Goal: Task Accomplishment & Management: Manage account settings

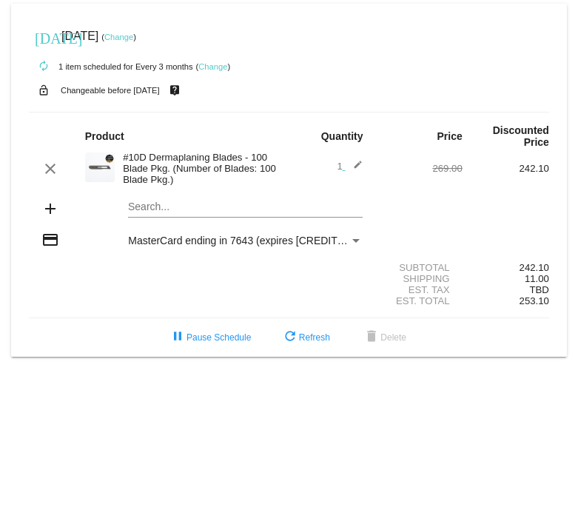
click at [214, 66] on link "Change" at bounding box center [212, 66] width 29 height 9
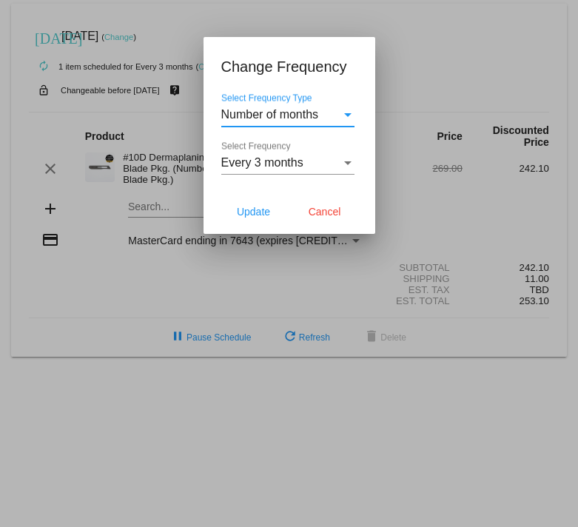
click at [317, 128] on div "Number of months Select Frequency Type" at bounding box center [287, 117] width 133 height 48
click at [314, 114] on span "Number of months" at bounding box center [270, 114] width 98 height 13
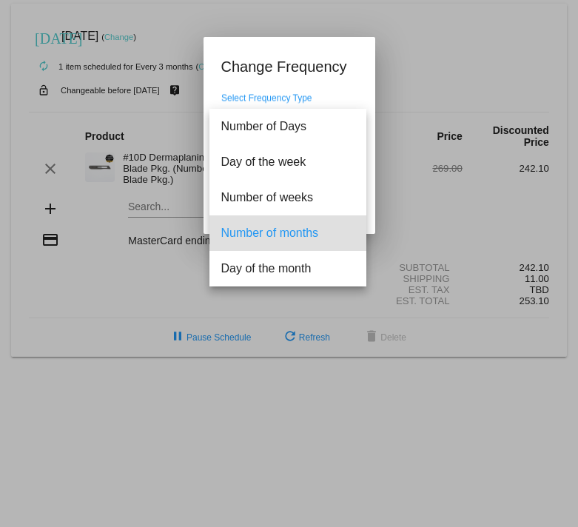
click at [301, 232] on span "Number of months" at bounding box center [287, 233] width 133 height 36
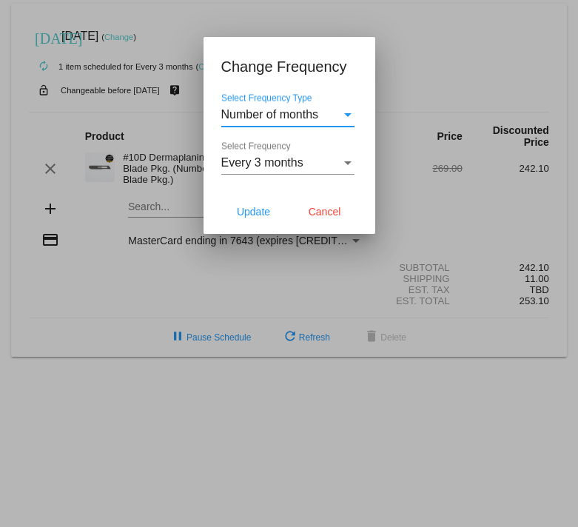
click at [287, 104] on div "Number of months Select Frequency Type" at bounding box center [287, 109] width 133 height 33
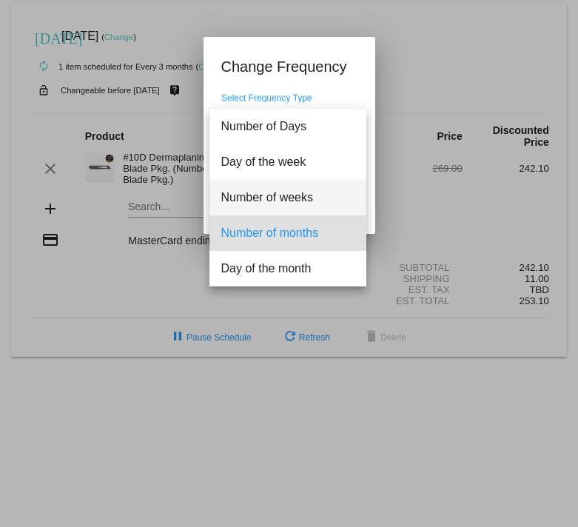
click at [291, 198] on span "Number of weeks" at bounding box center [287, 198] width 133 height 36
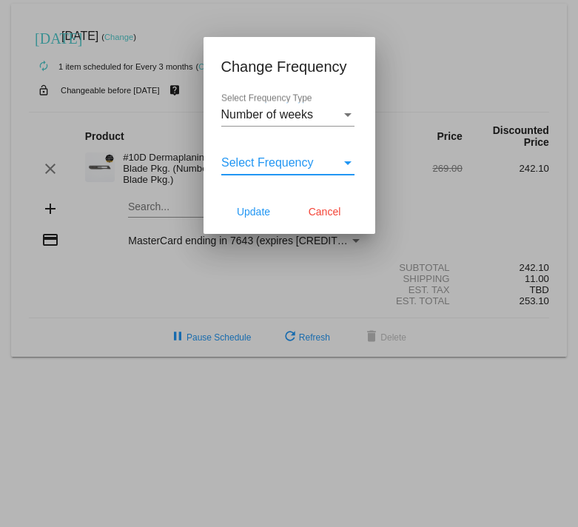
click at [289, 164] on span "Select Frequency" at bounding box center [267, 162] width 93 height 13
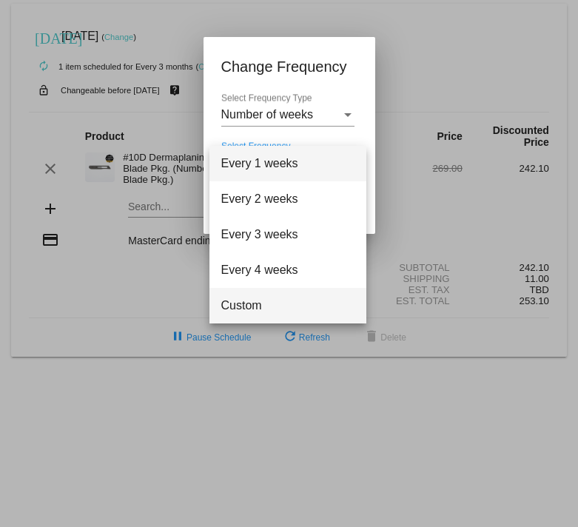
click at [275, 309] on span "Custom" at bounding box center [287, 306] width 133 height 36
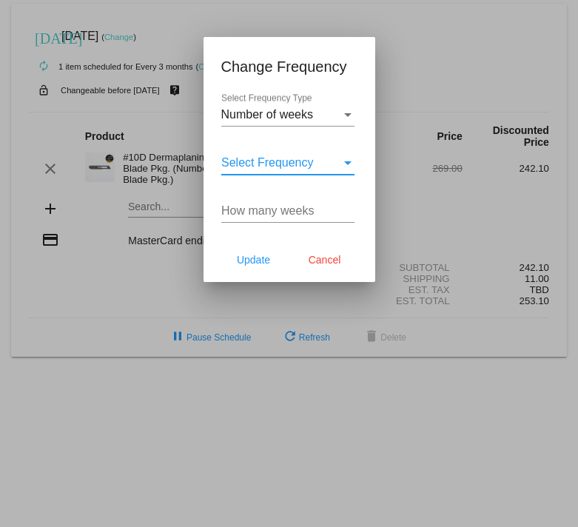
click at [297, 216] on input "How many weeks" at bounding box center [287, 210] width 133 height 13
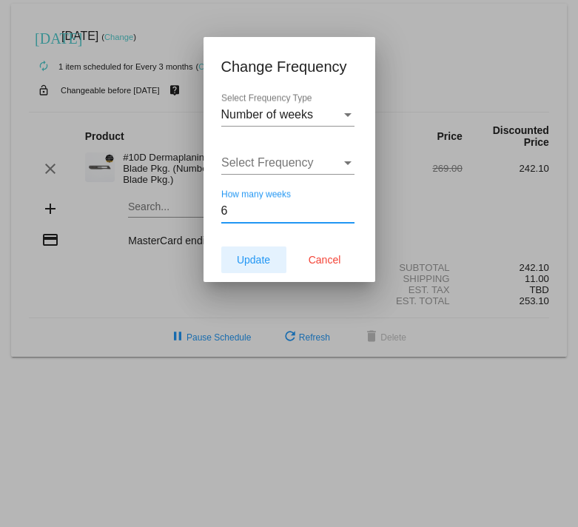
type input "6"
click at [257, 263] on span "Update" at bounding box center [253, 260] width 33 height 12
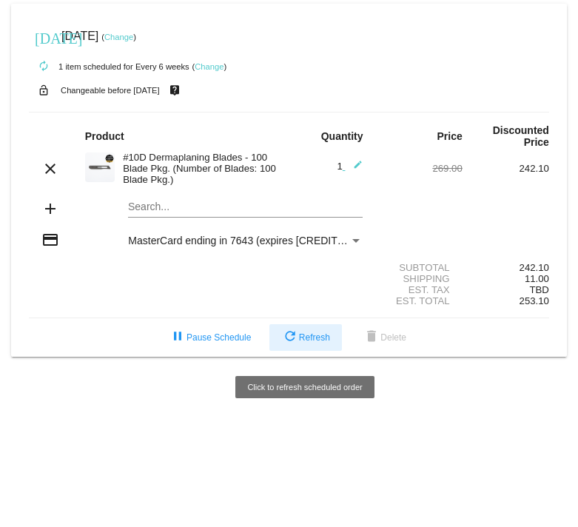
click at [314, 339] on span "refresh Refresh" at bounding box center [305, 337] width 49 height 10
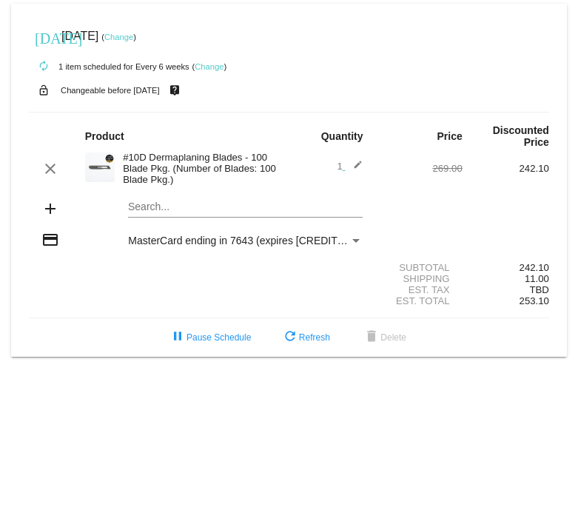
click at [133, 34] on link "Change" at bounding box center [118, 37] width 29 height 9
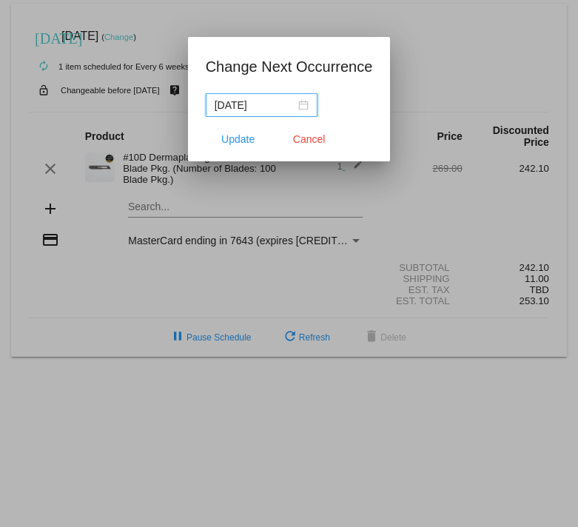
click at [292, 106] on div "[DATE]" at bounding box center [262, 105] width 94 height 16
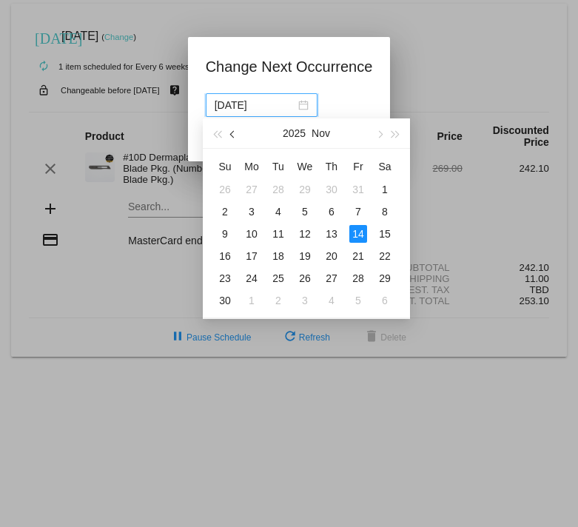
click at [231, 130] on button "button" at bounding box center [233, 133] width 16 height 30
click at [233, 132] on span "button" at bounding box center [233, 134] width 7 height 7
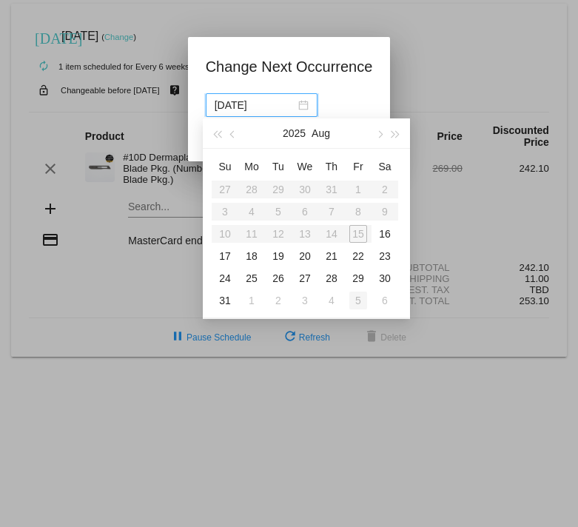
click at [362, 300] on div "5" at bounding box center [358, 301] width 18 height 18
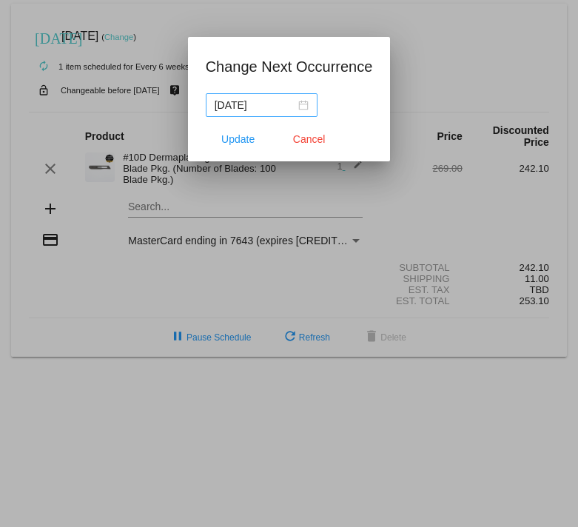
click at [292, 107] on div "[DATE]" at bounding box center [262, 105] width 94 height 16
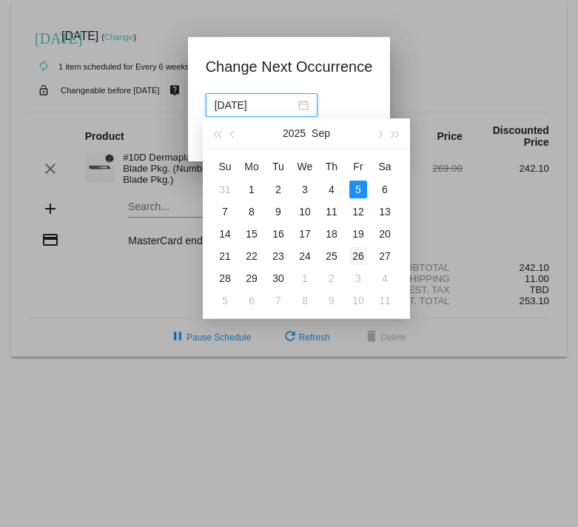
click at [360, 252] on div "26" at bounding box center [358, 256] width 18 height 18
type input "[DATE]"
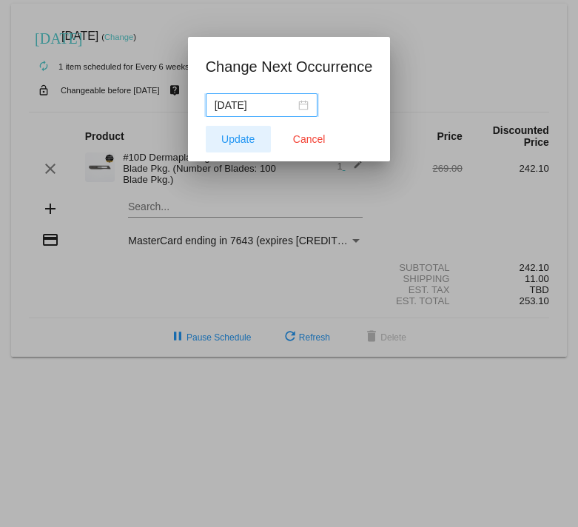
click at [235, 141] on span "Update" at bounding box center [237, 139] width 33 height 12
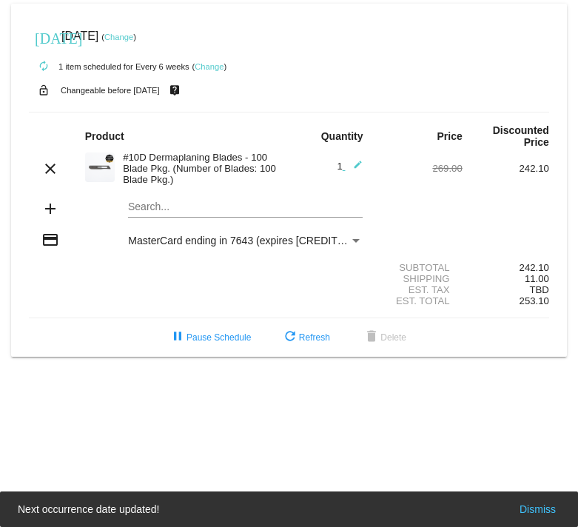
click at [133, 36] on link "Change" at bounding box center [118, 37] width 29 height 9
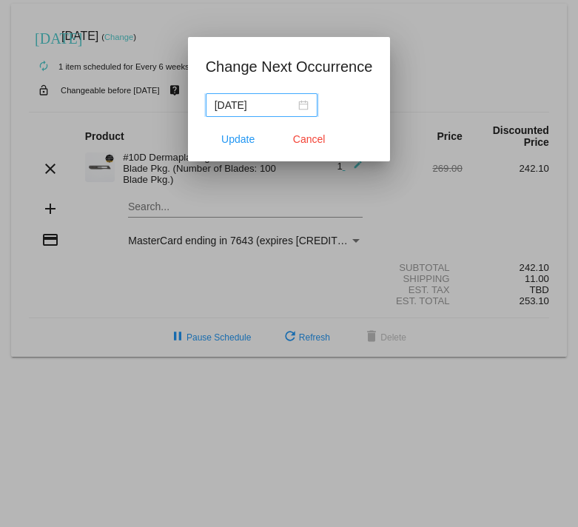
click at [289, 106] on div "[DATE]" at bounding box center [262, 105] width 94 height 16
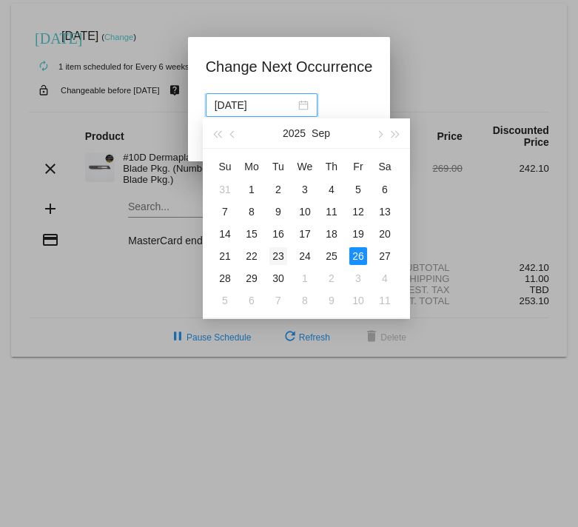
click at [284, 255] on div "23" at bounding box center [278, 256] width 18 height 18
type input "[DATE]"
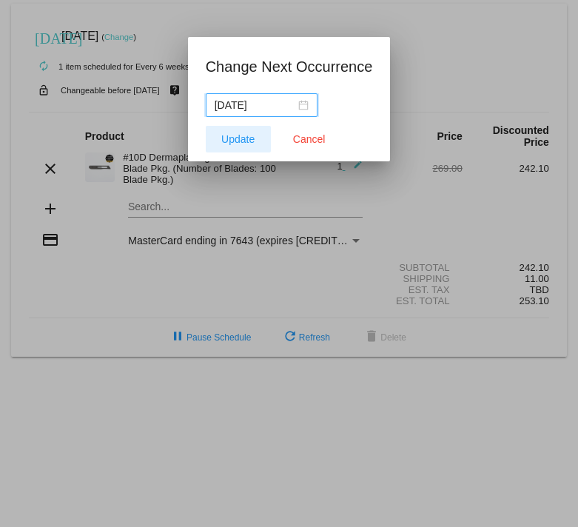
click at [252, 144] on span "Update" at bounding box center [237, 139] width 33 height 12
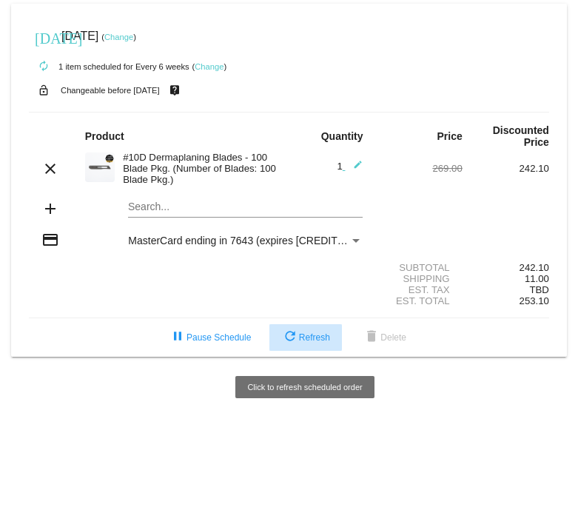
click at [312, 350] on button "refresh Refresh" at bounding box center [305, 337] width 73 height 27
